Goal: Task Accomplishment & Management: Manage account settings

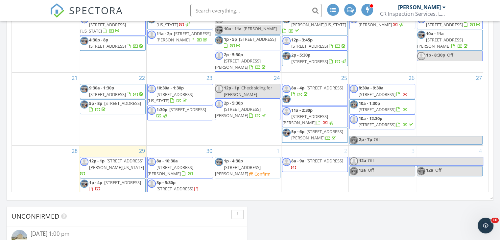
scroll to position [127, 0]
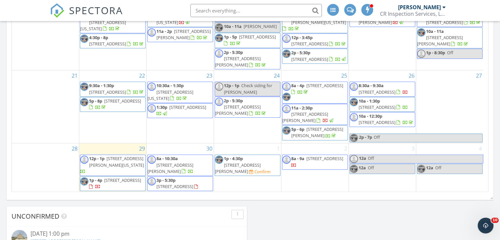
click at [263, 161] on span "1p - 4:30p 1909 Ferguson Lp, Chesapeake 23322 Confirm" at bounding box center [247, 164] width 65 height 19
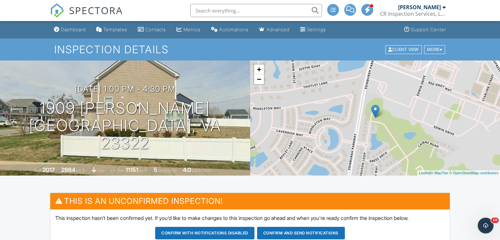
click at [274, 230] on button "Confirm and send notifications" at bounding box center [301, 233] width 88 height 12
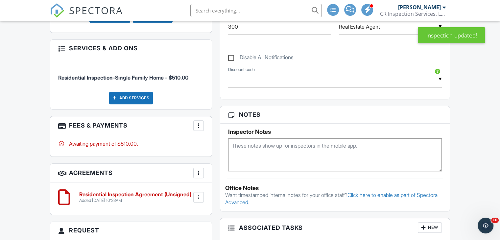
click at [198, 124] on div at bounding box center [198, 125] width 7 height 7
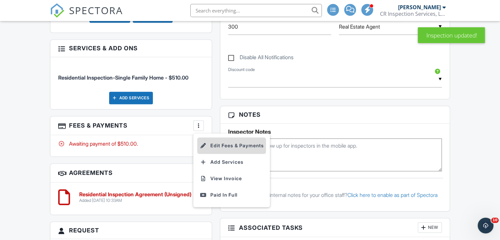
click at [211, 144] on li "Edit Fees & Payments" at bounding box center [231, 145] width 69 height 16
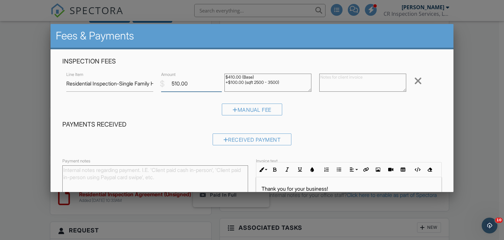
click at [178, 85] on input "510.00" at bounding box center [191, 84] width 61 height 16
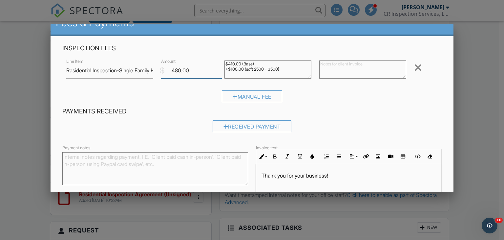
scroll to position [65, 0]
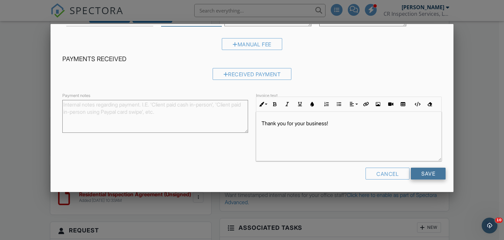
type input "480.00"
click at [425, 171] on input "Save" at bounding box center [428, 173] width 35 height 12
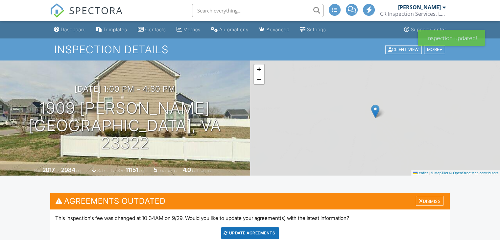
click at [264, 232] on div "Update Agreements" at bounding box center [249, 233] width 57 height 12
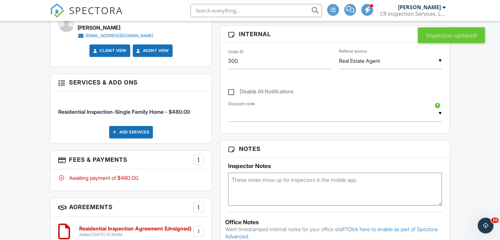
scroll to position [328, 0]
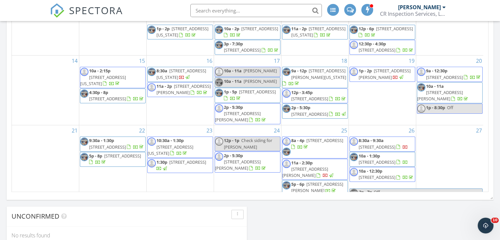
scroll to position [127, 0]
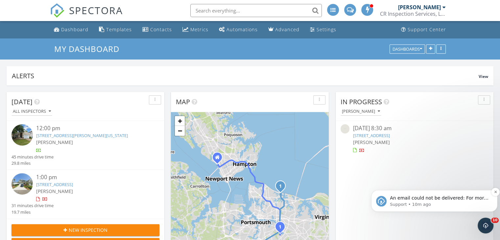
click at [442, 199] on span "An email could not be delivered: For more information, view Why emails don't ge…" at bounding box center [438, 204] width 99 height 18
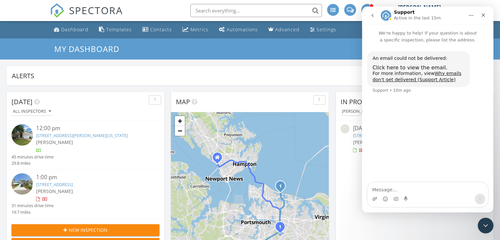
click at [395, 57] on div "An email could not be delivered:" at bounding box center [418, 58] width 92 height 7
click at [481, 14] on icon "Close" at bounding box center [483, 15] width 4 height 4
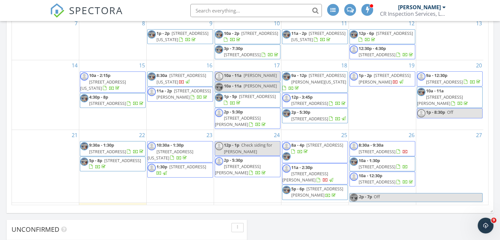
scroll to position [127, 0]
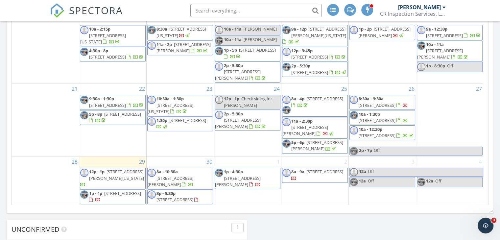
click at [252, 175] on span "1909 Ferguson Lp, Chesapeake 23322" at bounding box center [238, 181] width 46 height 12
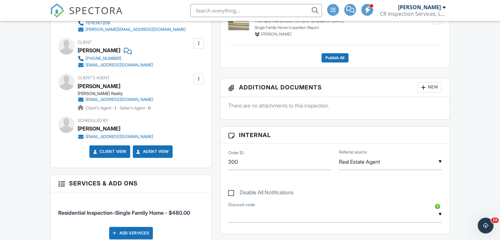
click at [199, 77] on div at bounding box center [198, 79] width 7 height 7
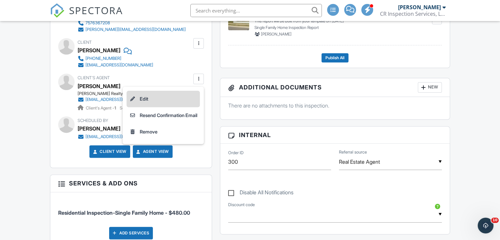
click at [139, 96] on li "Edit" at bounding box center [162, 99] width 73 height 16
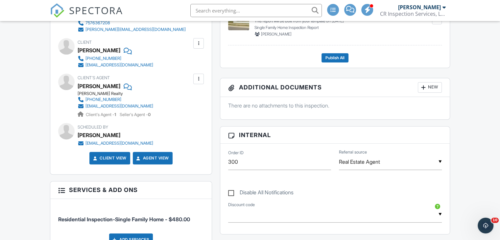
click at [198, 76] on div at bounding box center [198, 79] width 7 height 7
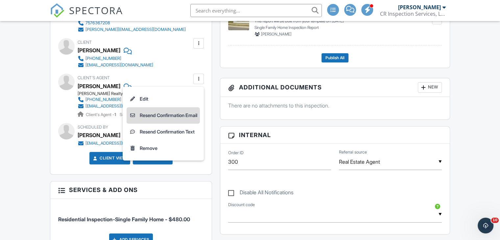
click at [180, 115] on li "Resend Confirmation Email" at bounding box center [162, 115] width 73 height 16
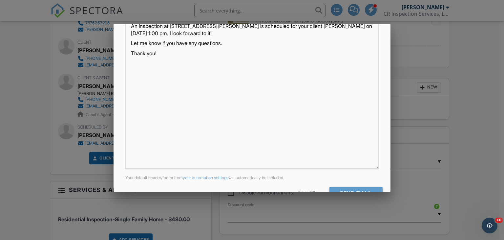
scroll to position [155, 0]
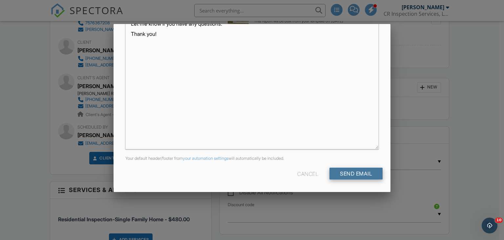
click at [358, 172] on input "Send Email" at bounding box center [356, 173] width 53 height 12
